Goal: Task Accomplishment & Management: Complete application form

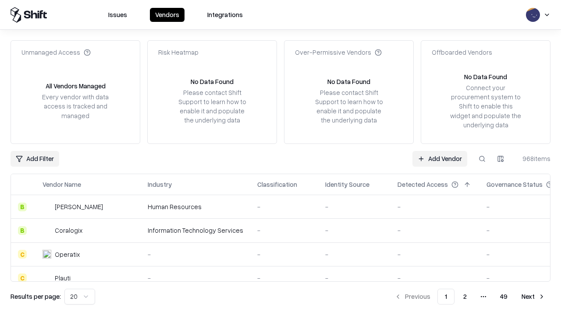
click at [439, 159] on link "Add Vendor" at bounding box center [439, 159] width 55 height 16
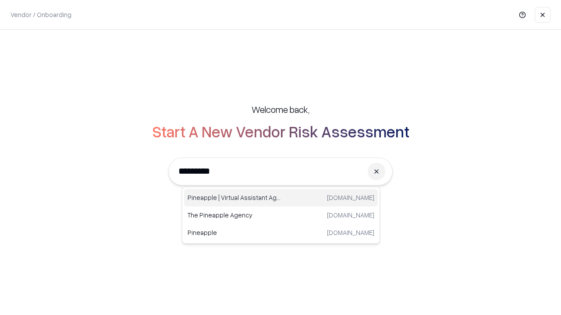
click at [281, 198] on div "Pineapple | Virtual Assistant Agency [DOMAIN_NAME]" at bounding box center [281, 198] width 194 height 18
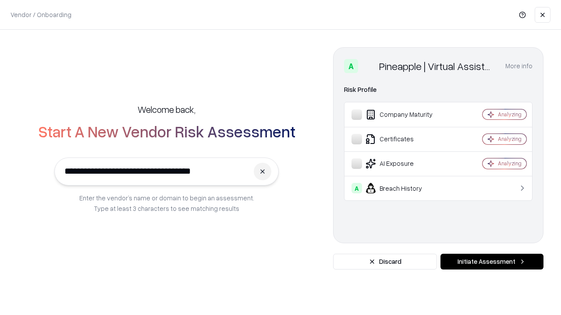
type input "**********"
click at [492, 262] on button "Initiate Assessment" at bounding box center [491, 262] width 103 height 16
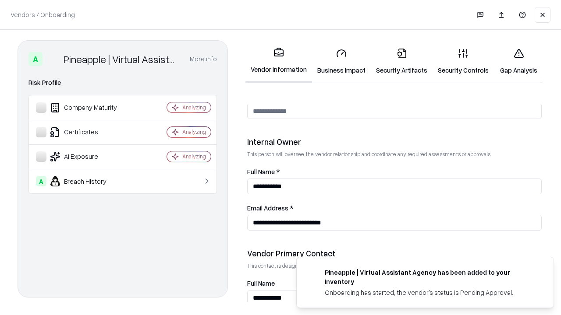
scroll to position [454, 0]
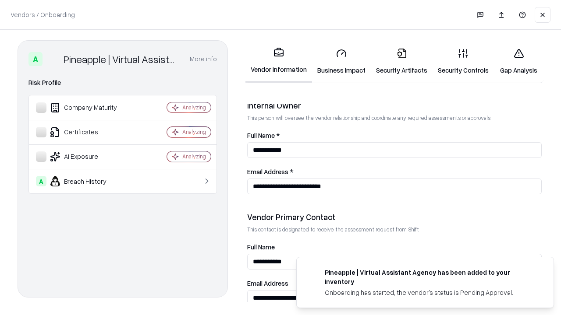
click at [341, 61] on link "Business Impact" at bounding box center [341, 61] width 59 height 41
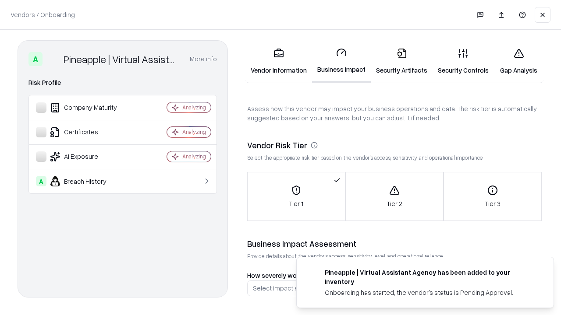
click at [401, 61] on link "Security Artifacts" at bounding box center [402, 61] width 62 height 41
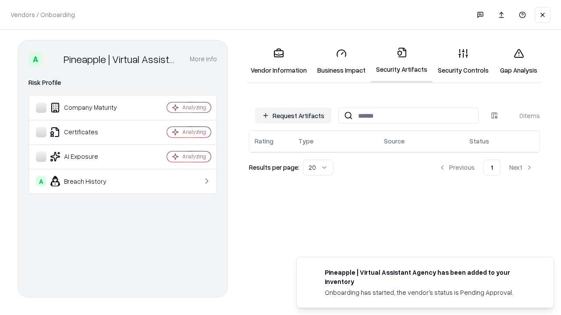
click at [293, 116] on button "Request Artifacts" at bounding box center [293, 116] width 76 height 16
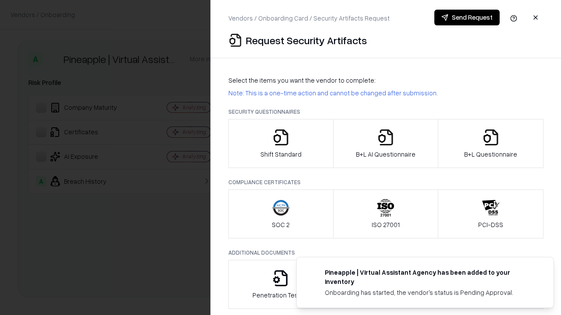
click at [280, 144] on icon "button" at bounding box center [281, 138] width 18 height 18
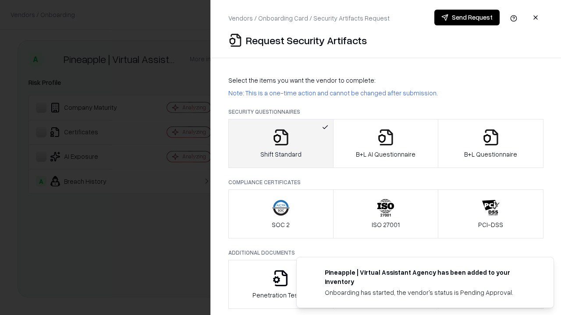
click at [467, 18] on button "Send Request" at bounding box center [466, 18] width 65 height 16
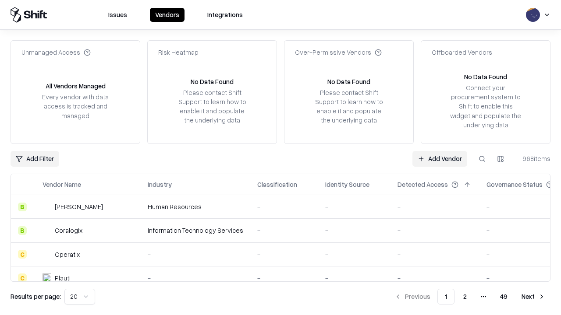
click at [482, 159] on button at bounding box center [482, 159] width 16 height 16
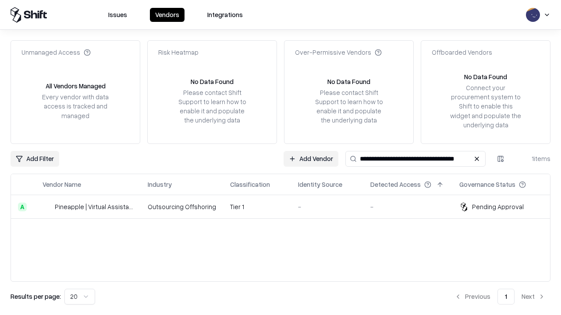
type input "**********"
click at [286, 207] on td "Tier 1" at bounding box center [257, 207] width 68 height 24
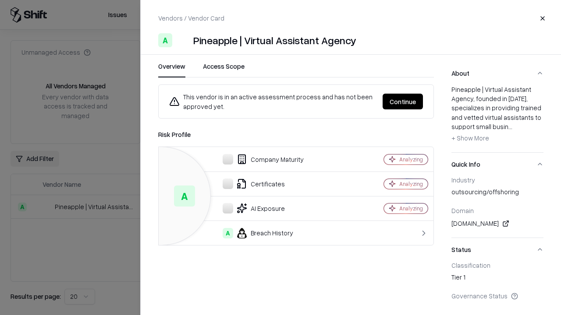
click at [403, 102] on button "Continue" at bounding box center [402, 102] width 40 height 16
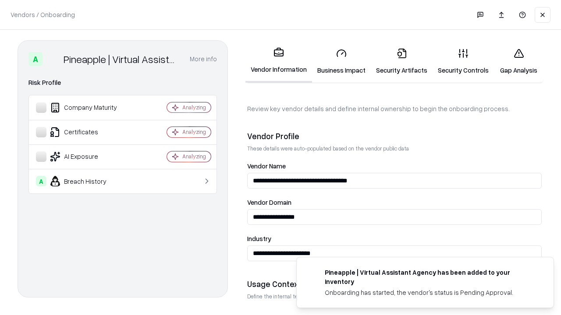
click at [401, 61] on link "Security Artifacts" at bounding box center [402, 61] width 62 height 41
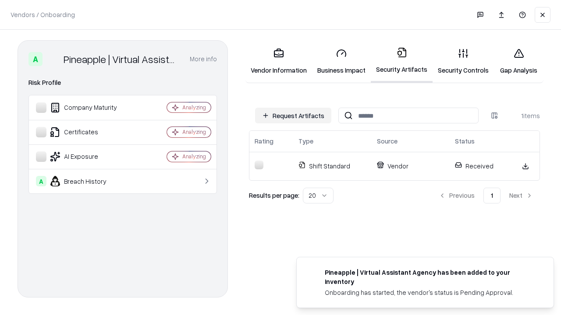
click at [518, 61] on link "Gap Analysis" at bounding box center [519, 61] width 50 height 41
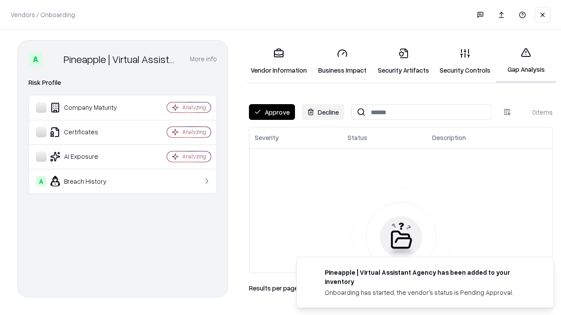
click at [272, 112] on button "Approve" at bounding box center [272, 112] width 46 height 16
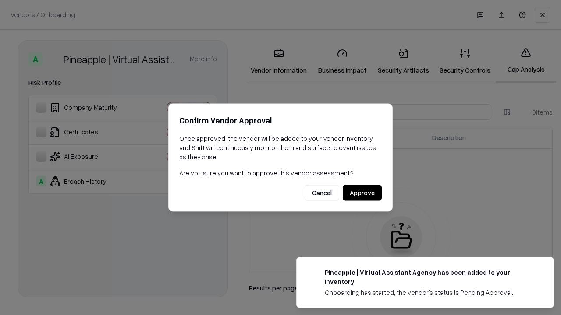
click at [362, 193] on button "Approve" at bounding box center [362, 193] width 39 height 16
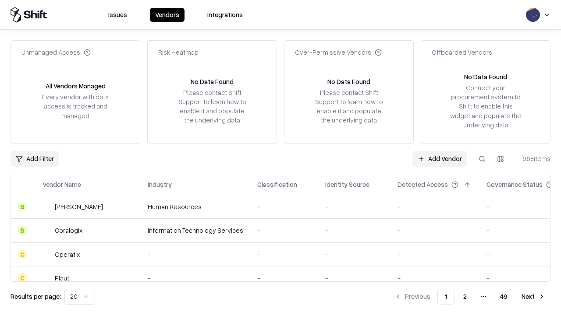
type input "**********"
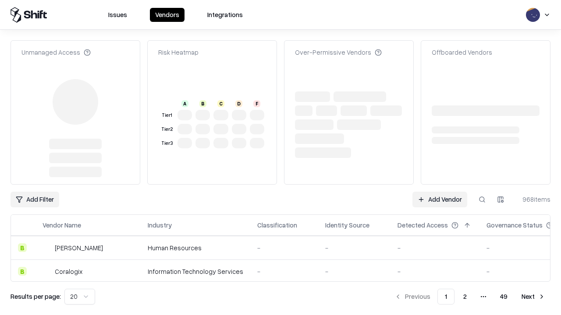
click at [439, 192] on link "Add Vendor" at bounding box center [439, 200] width 55 height 16
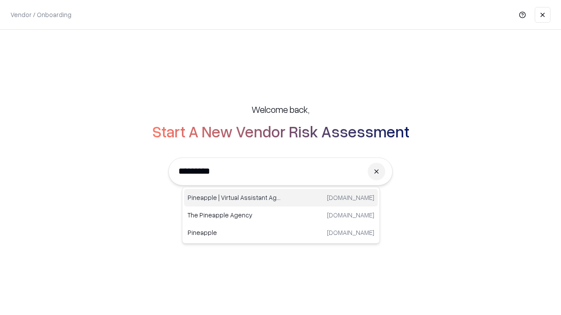
click at [281, 198] on div "Pineapple | Virtual Assistant Agency [DOMAIN_NAME]" at bounding box center [281, 198] width 194 height 18
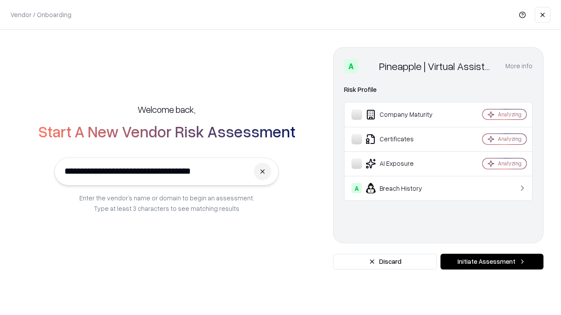
type input "**********"
click at [492, 262] on button "Initiate Assessment" at bounding box center [491, 262] width 103 height 16
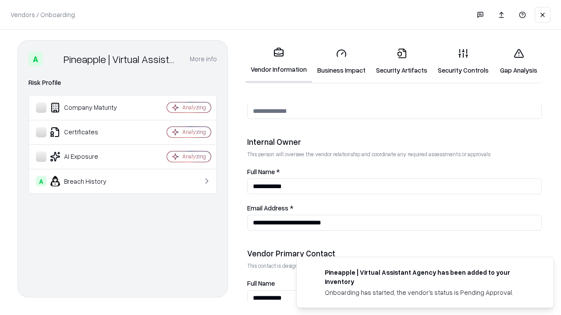
scroll to position [454, 0]
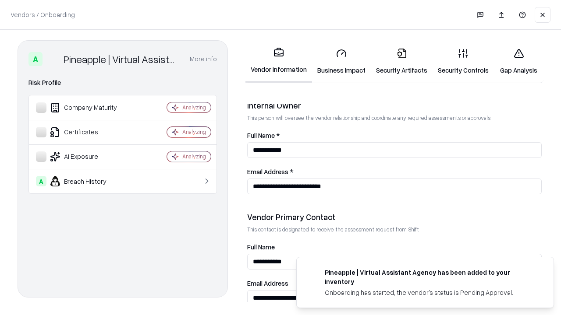
click at [518, 61] on link "Gap Analysis" at bounding box center [519, 61] width 50 height 41
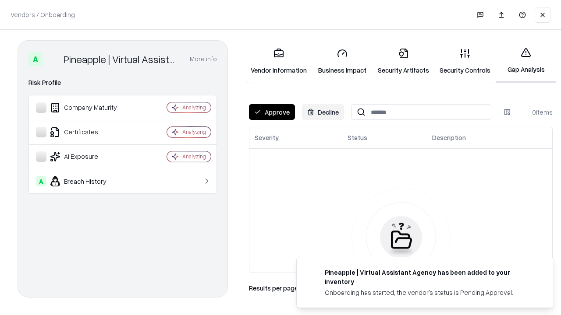
click at [272, 112] on button "Approve" at bounding box center [272, 112] width 46 height 16
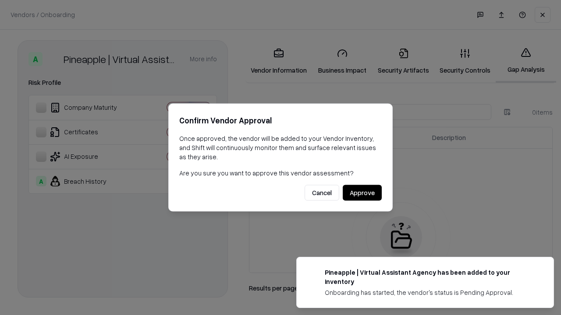
click at [362, 193] on button "Approve" at bounding box center [362, 193] width 39 height 16
